Goal: Information Seeking & Learning: Learn about a topic

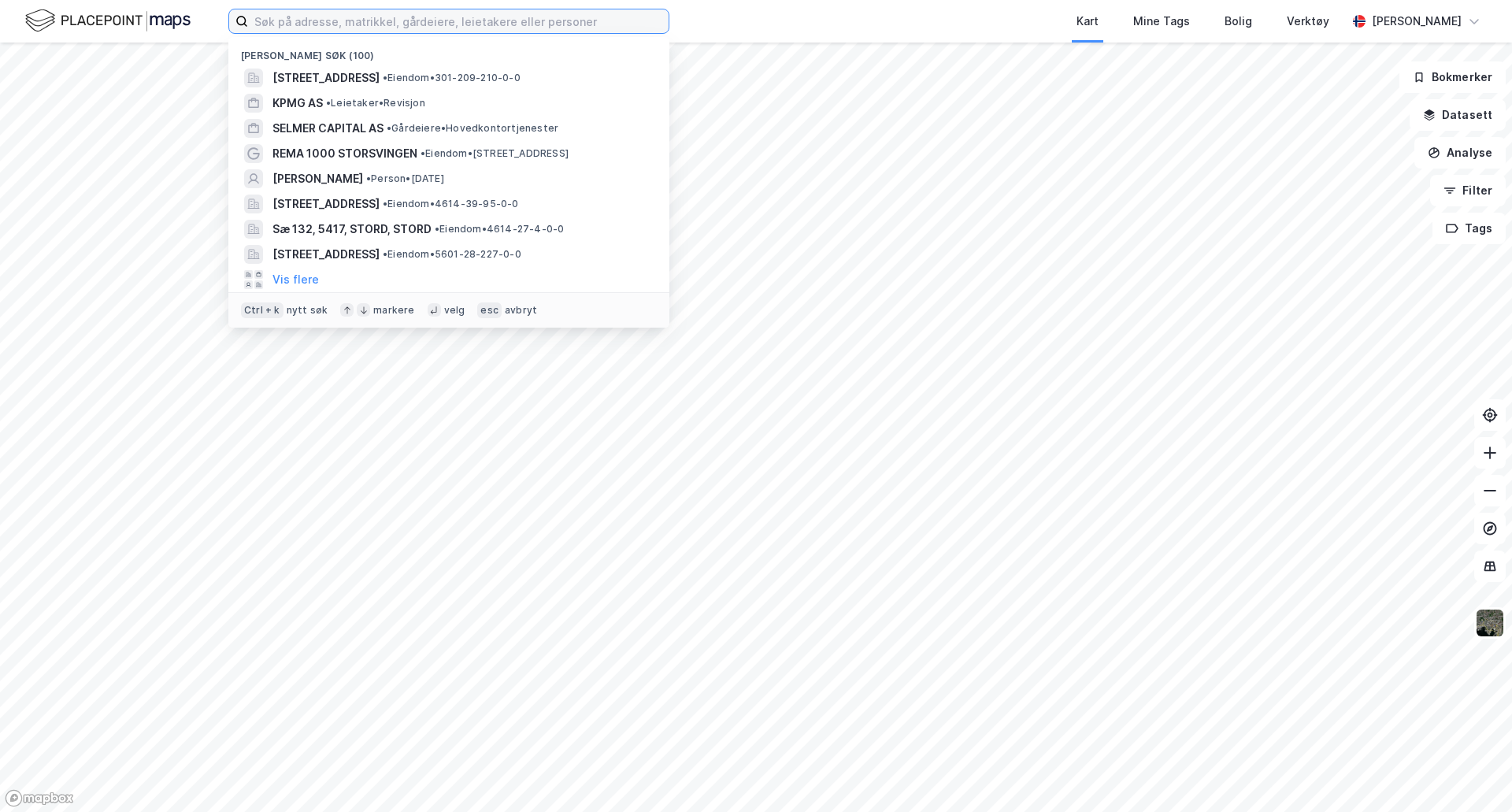
click at [420, 26] on input at bounding box center [458, 21] width 421 height 24
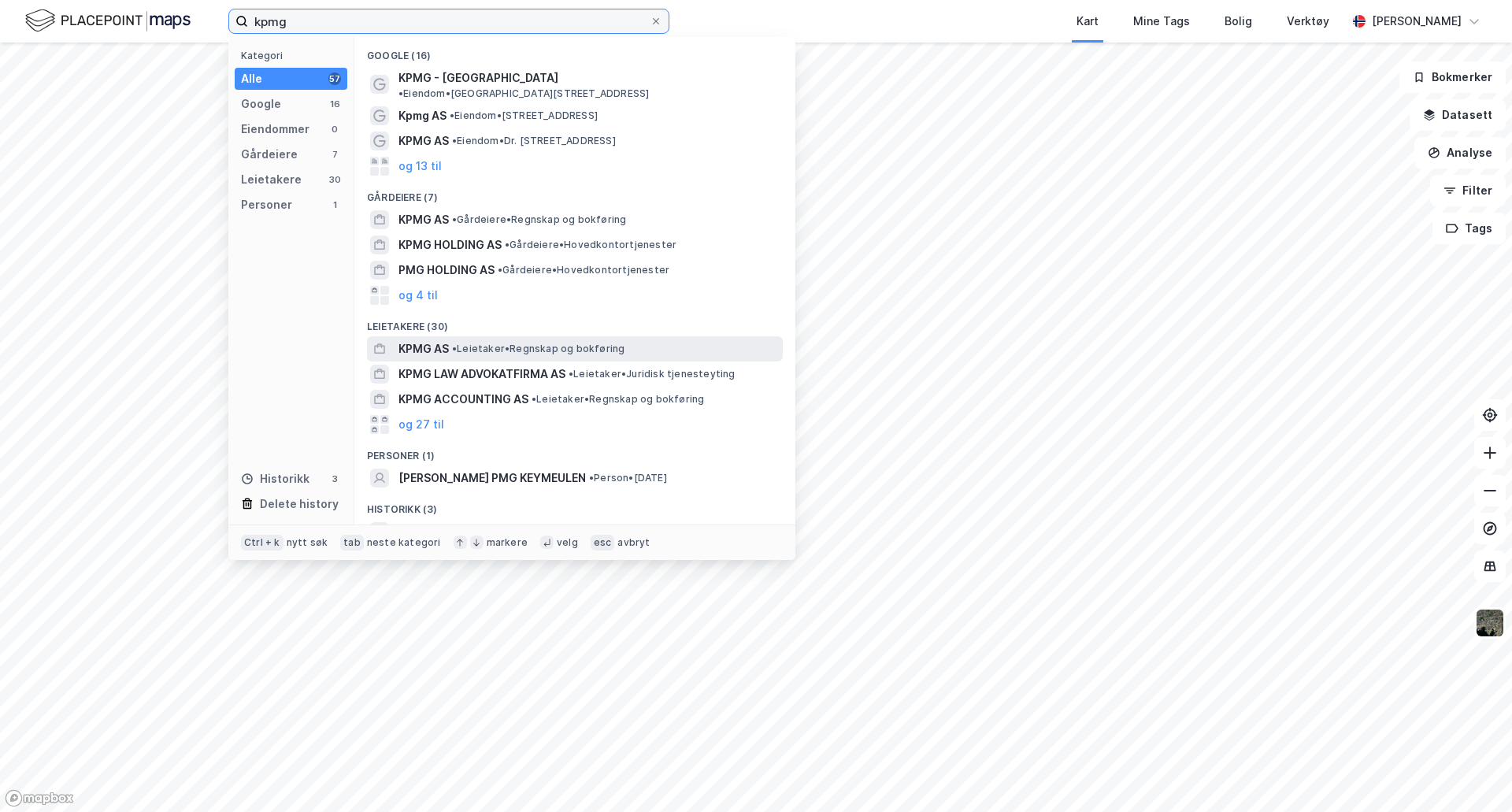
type input "kpmg"
click at [569, 343] on span "• Leietaker • Regnskap og bokføring" at bounding box center [538, 349] width 173 height 12
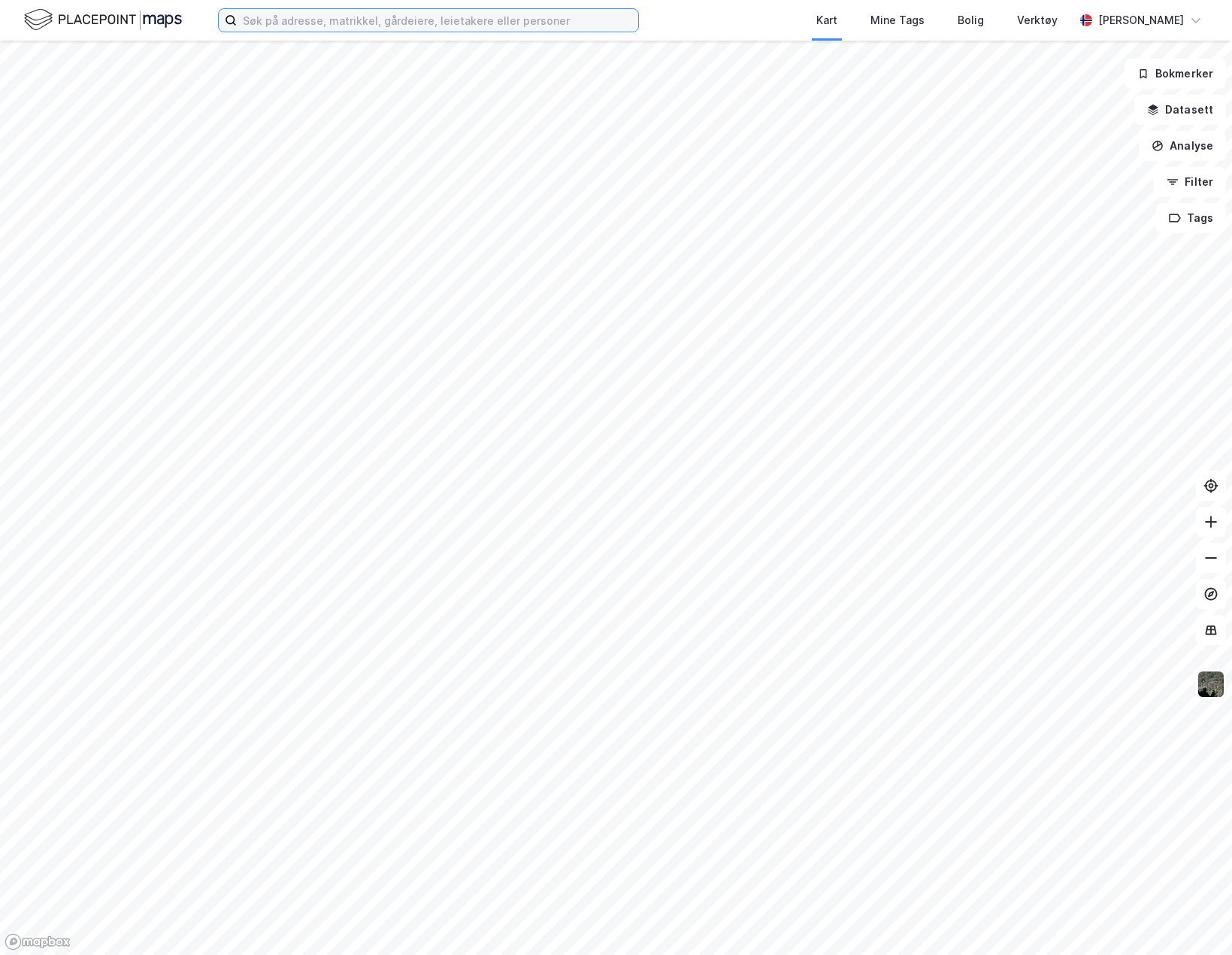
click at [311, 29] on input at bounding box center [437, 20] width 401 height 23
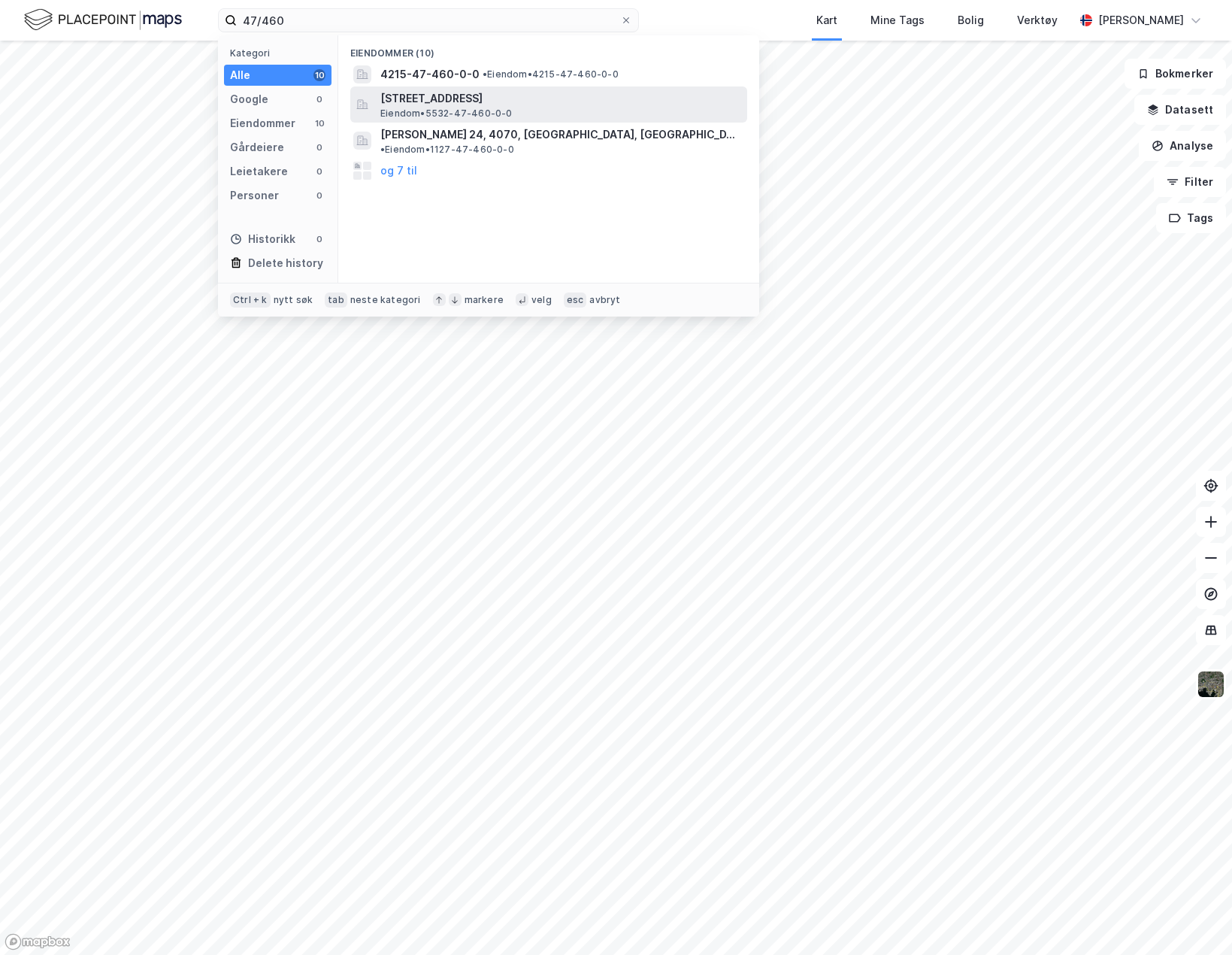
click at [478, 114] on span "Eiendom • 5532-47-460-0-0" at bounding box center [446, 113] width 132 height 12
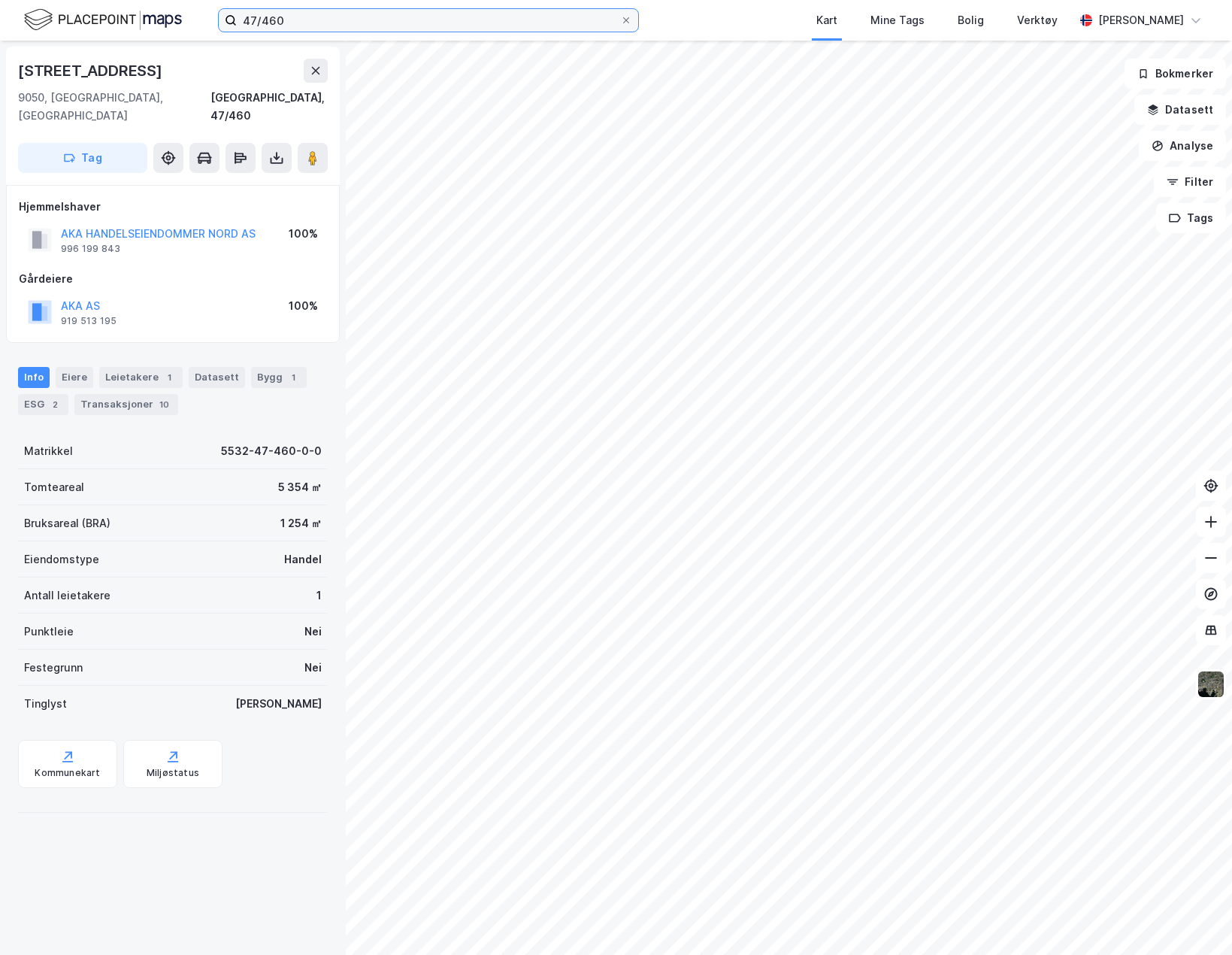
click at [336, 28] on input "47/460" at bounding box center [428, 20] width 383 height 23
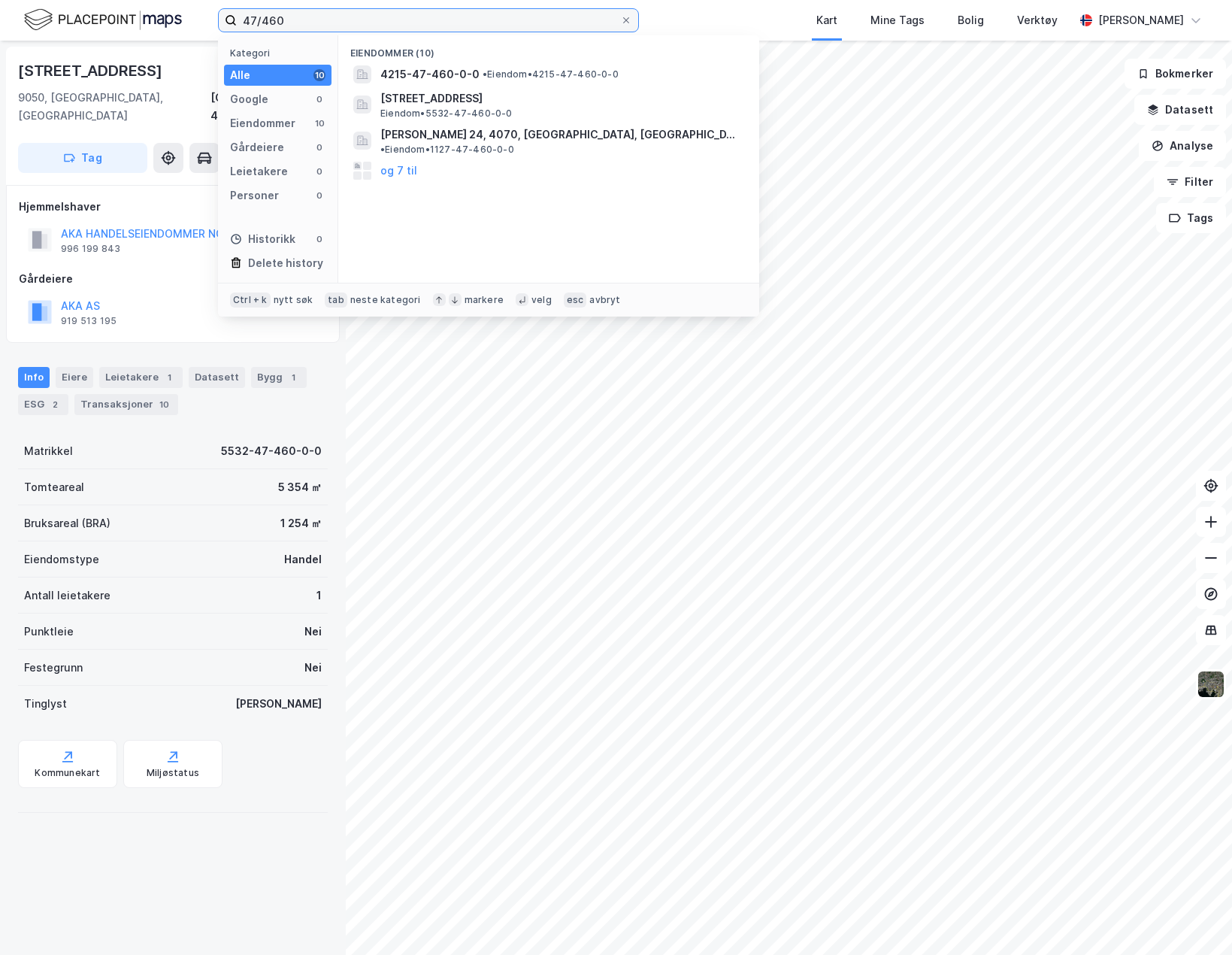
click at [336, 28] on input "47/460" at bounding box center [428, 20] width 383 height 23
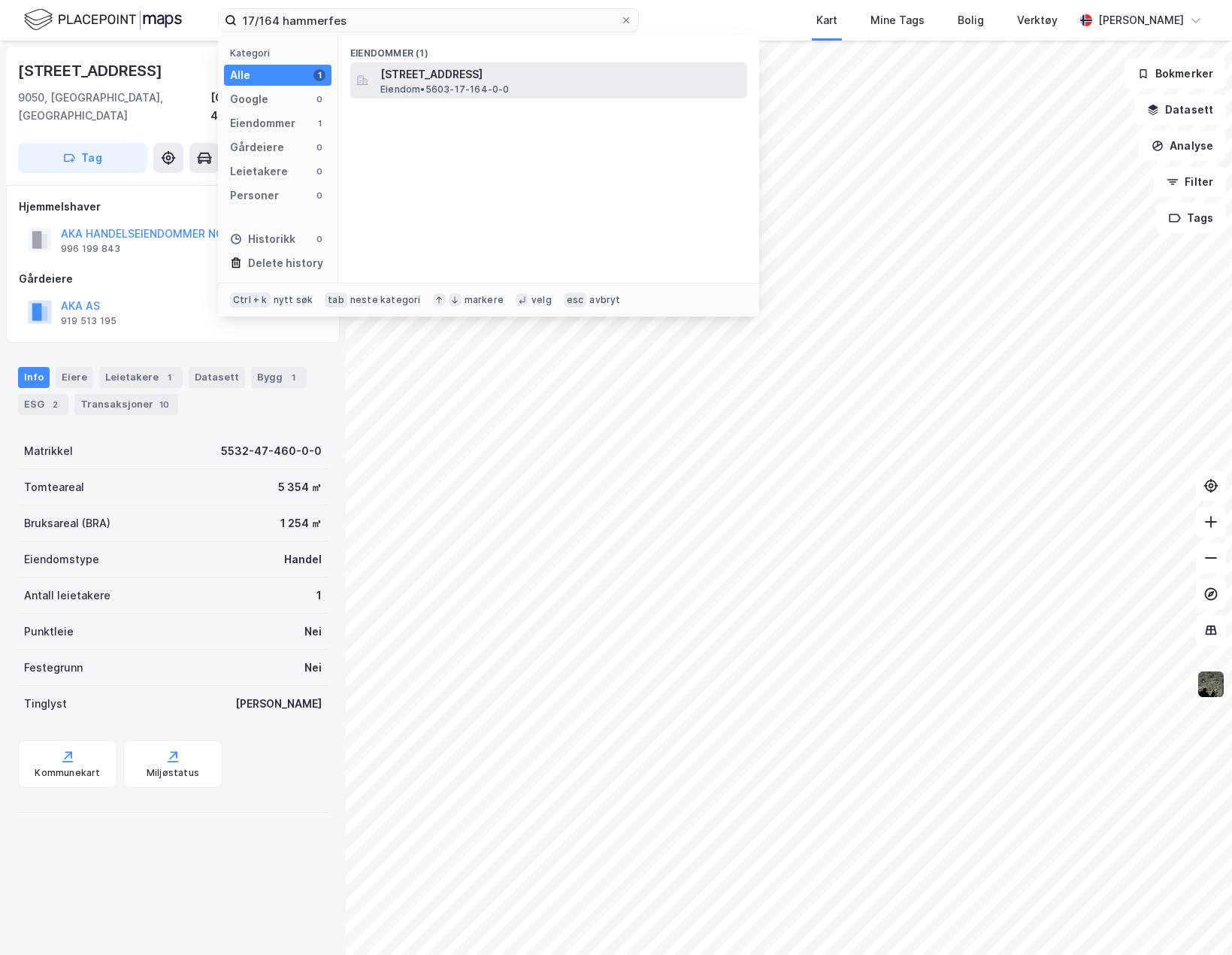
click at [509, 84] on div "[STREET_ADDRESS] • 5603-17-164-0-0" at bounding box center [561, 80] width 363 height 30
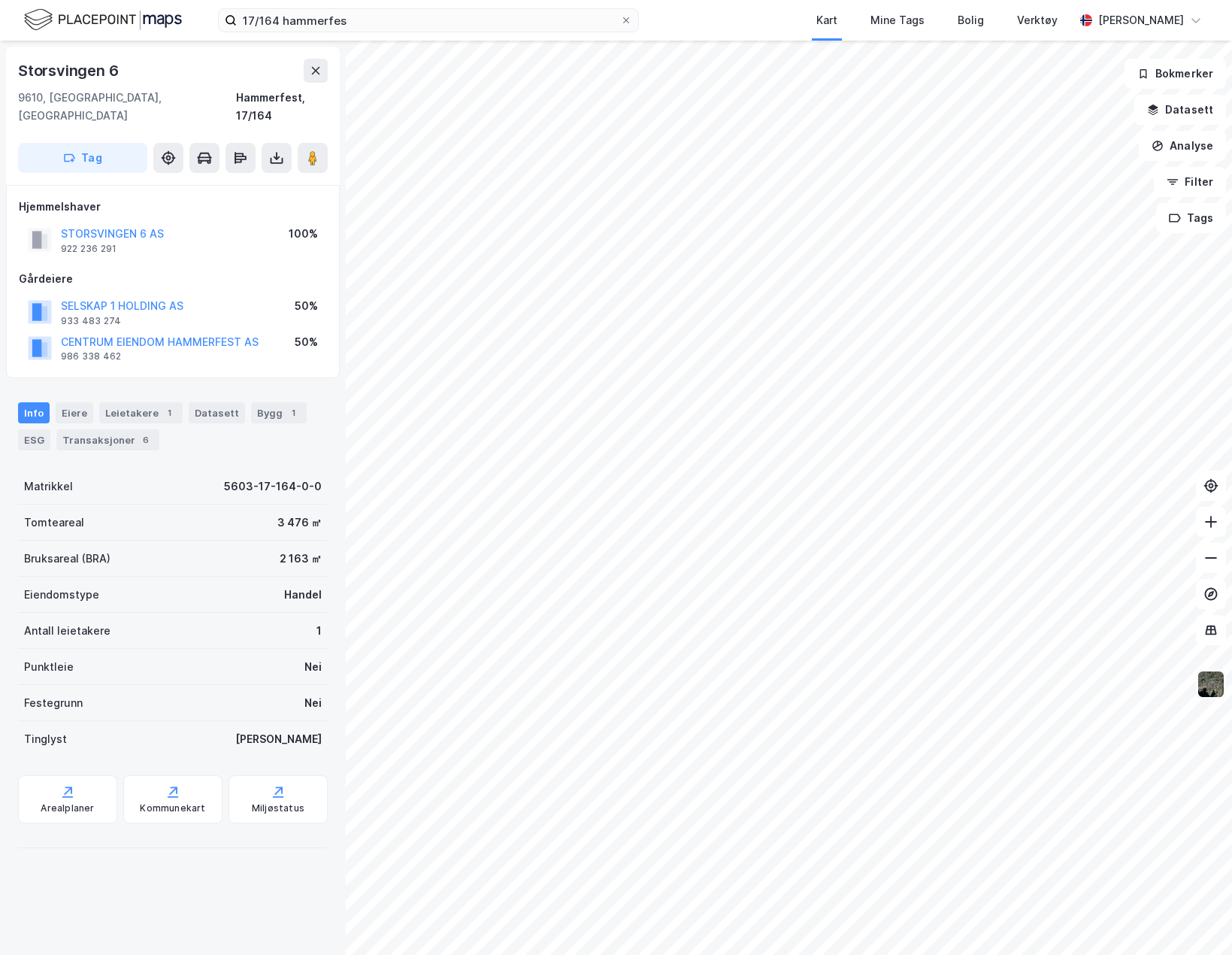
drag, startPoint x: 1209, startPoint y: 688, endPoint x: 1202, endPoint y: 682, distance: 9.2
click at [1209, 688] on img at bounding box center [1211, 684] width 28 height 28
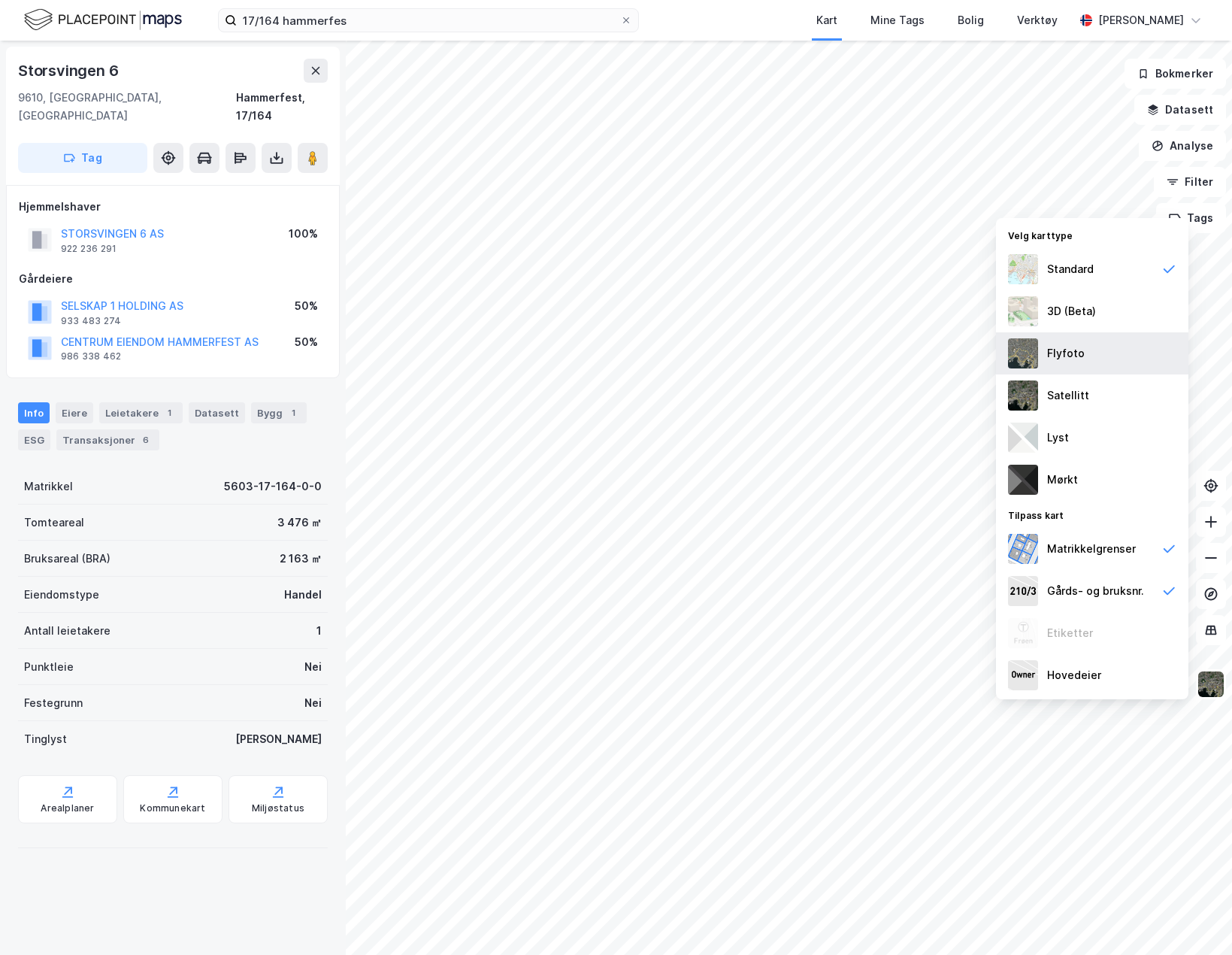
click at [1073, 367] on div "Flyfoto" at bounding box center [1092, 353] width 192 height 42
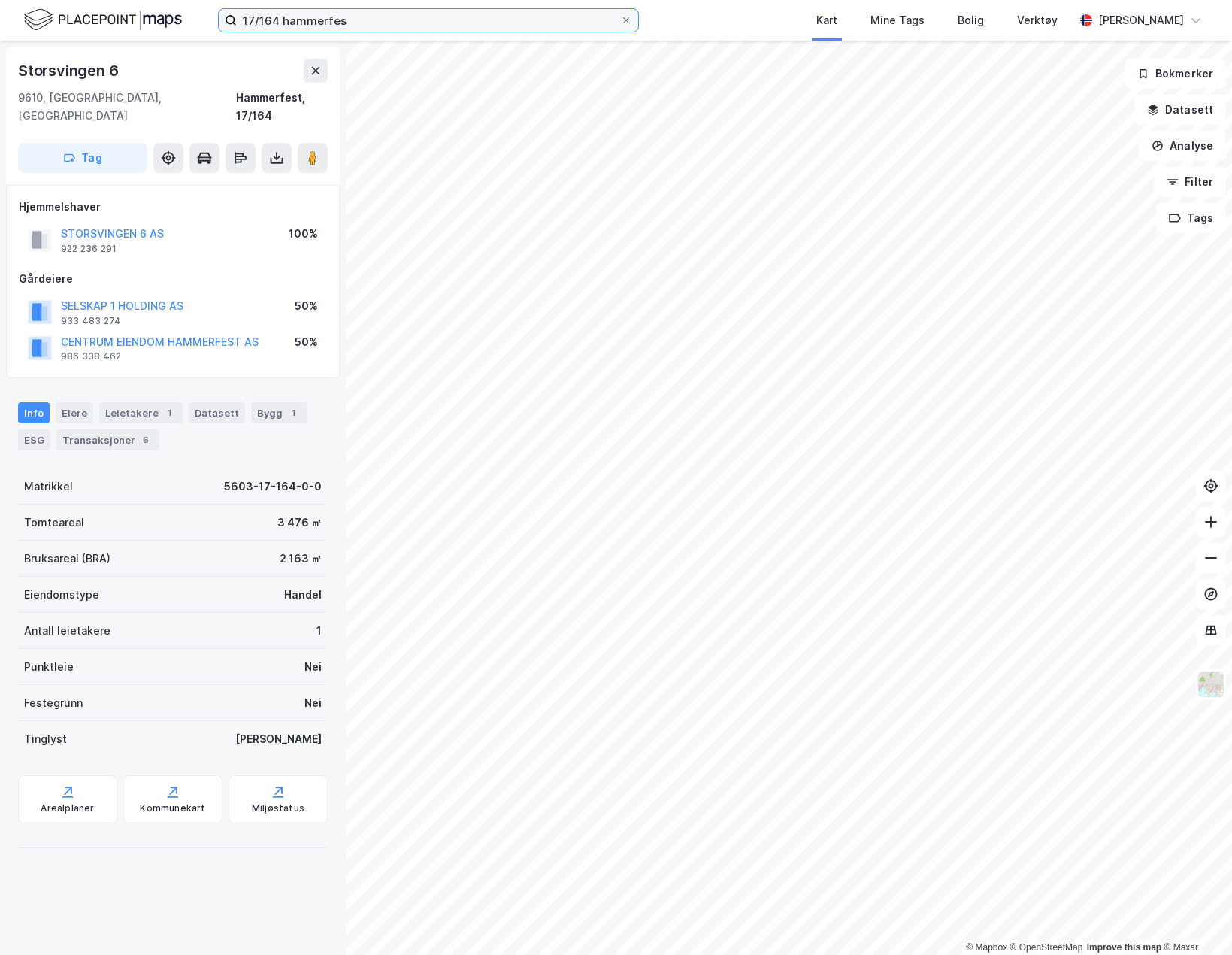
click at [363, 16] on input "17/164 hammerfes" at bounding box center [428, 20] width 383 height 23
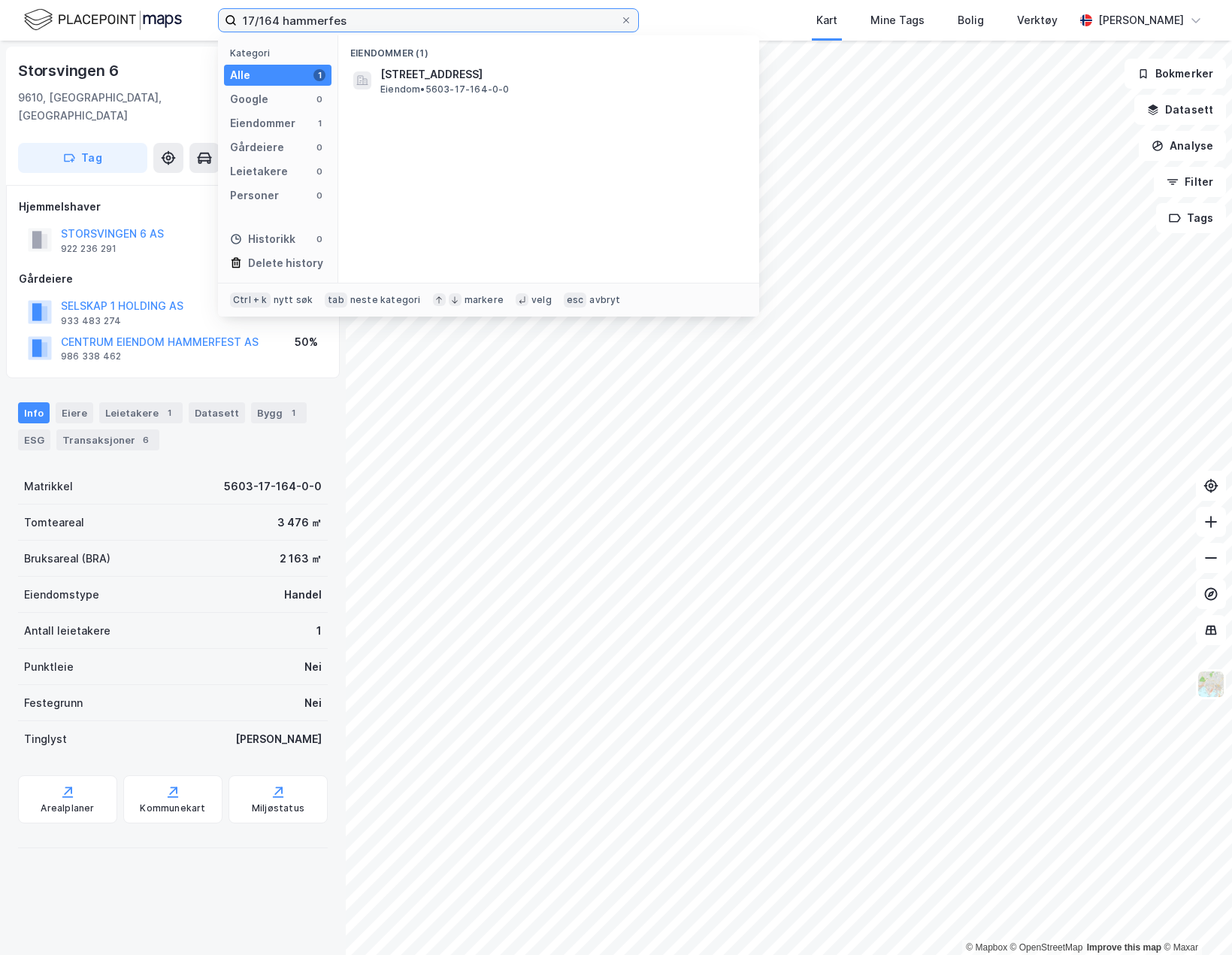
click at [363, 16] on input "17/164 hammerfes" at bounding box center [428, 20] width 383 height 23
click at [338, 21] on input "47/460 storsteinnes" at bounding box center [428, 20] width 383 height 23
type input "47/460 balsf"
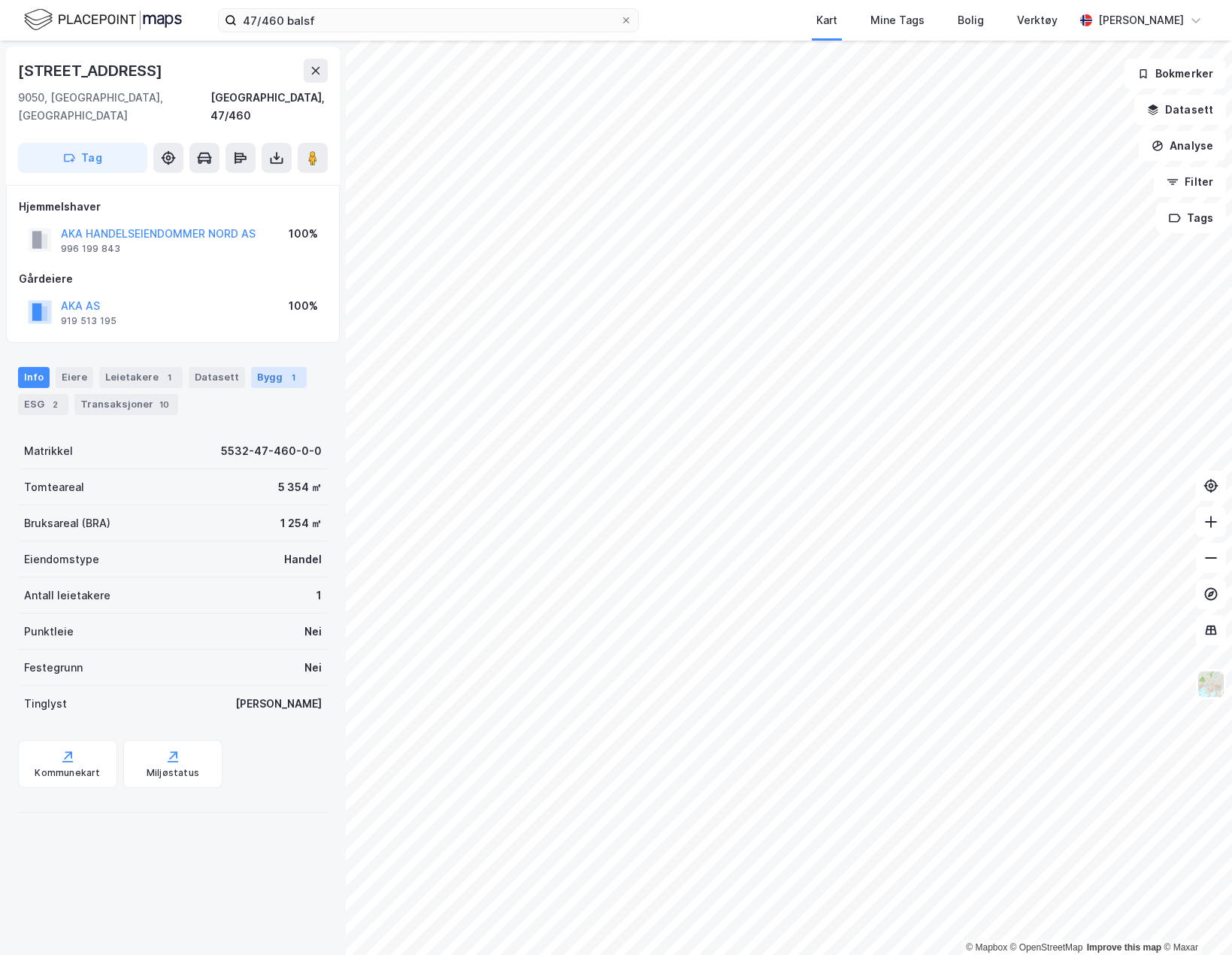
click at [261, 367] on div "Bygg 1" at bounding box center [278, 377] width 56 height 21
